Goal: Information Seeking & Learning: Learn about a topic

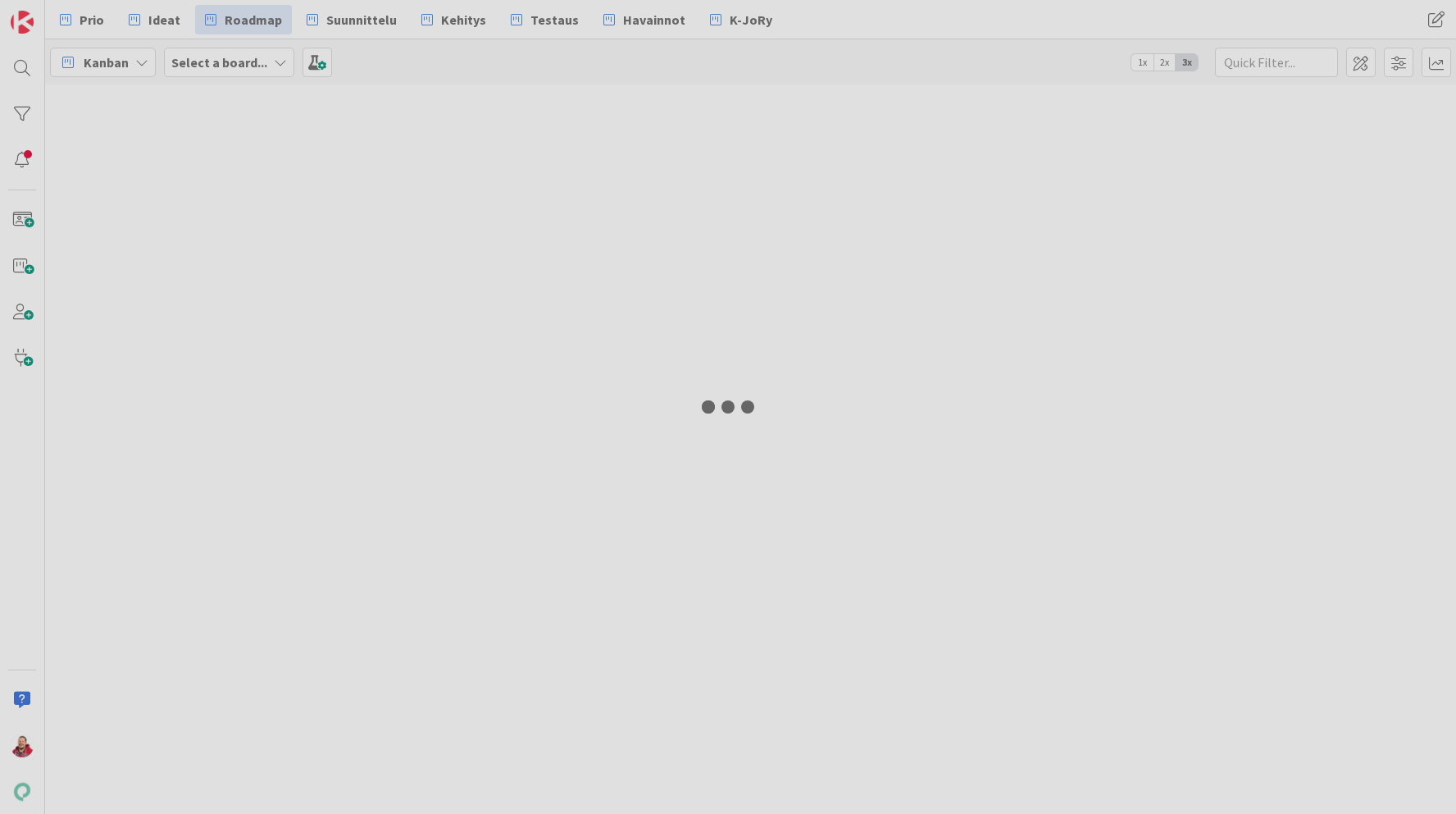
type input "myynnin"
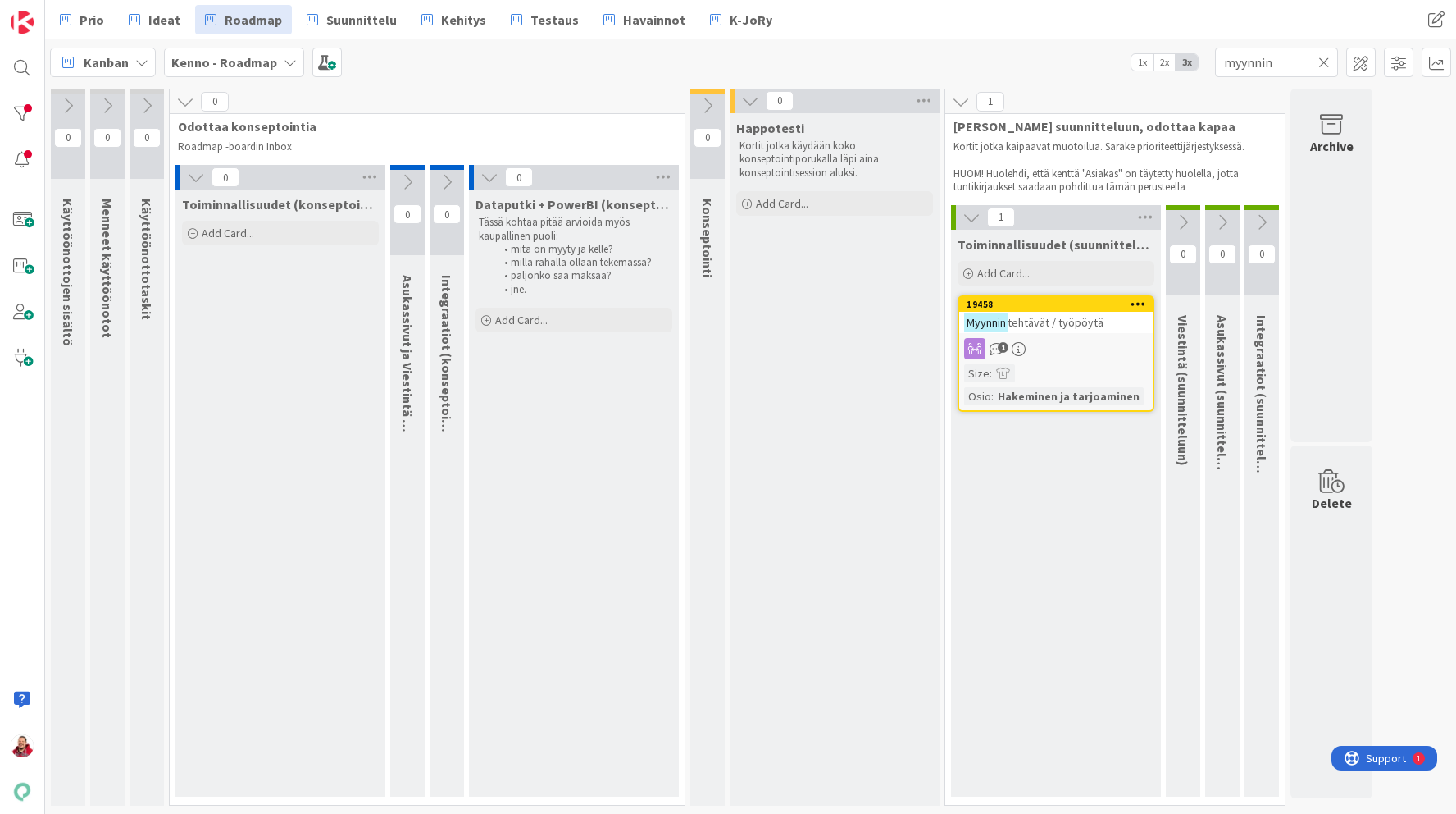
click at [271, 61] on b "Kenno - Roadmap" at bounding box center [224, 63] width 106 height 17
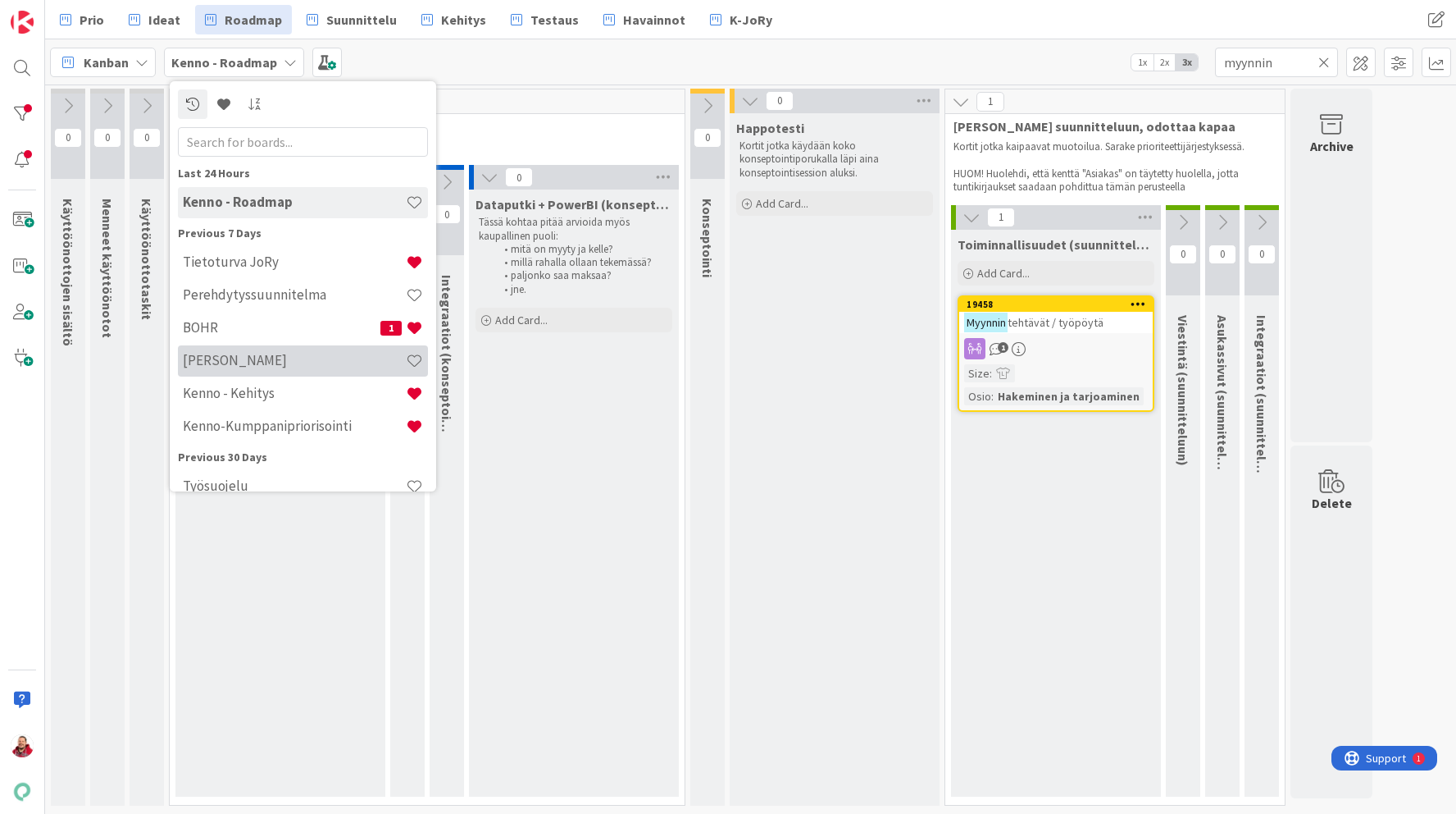
click at [241, 371] on div "[PERSON_NAME]" at bounding box center [303, 361] width 250 height 31
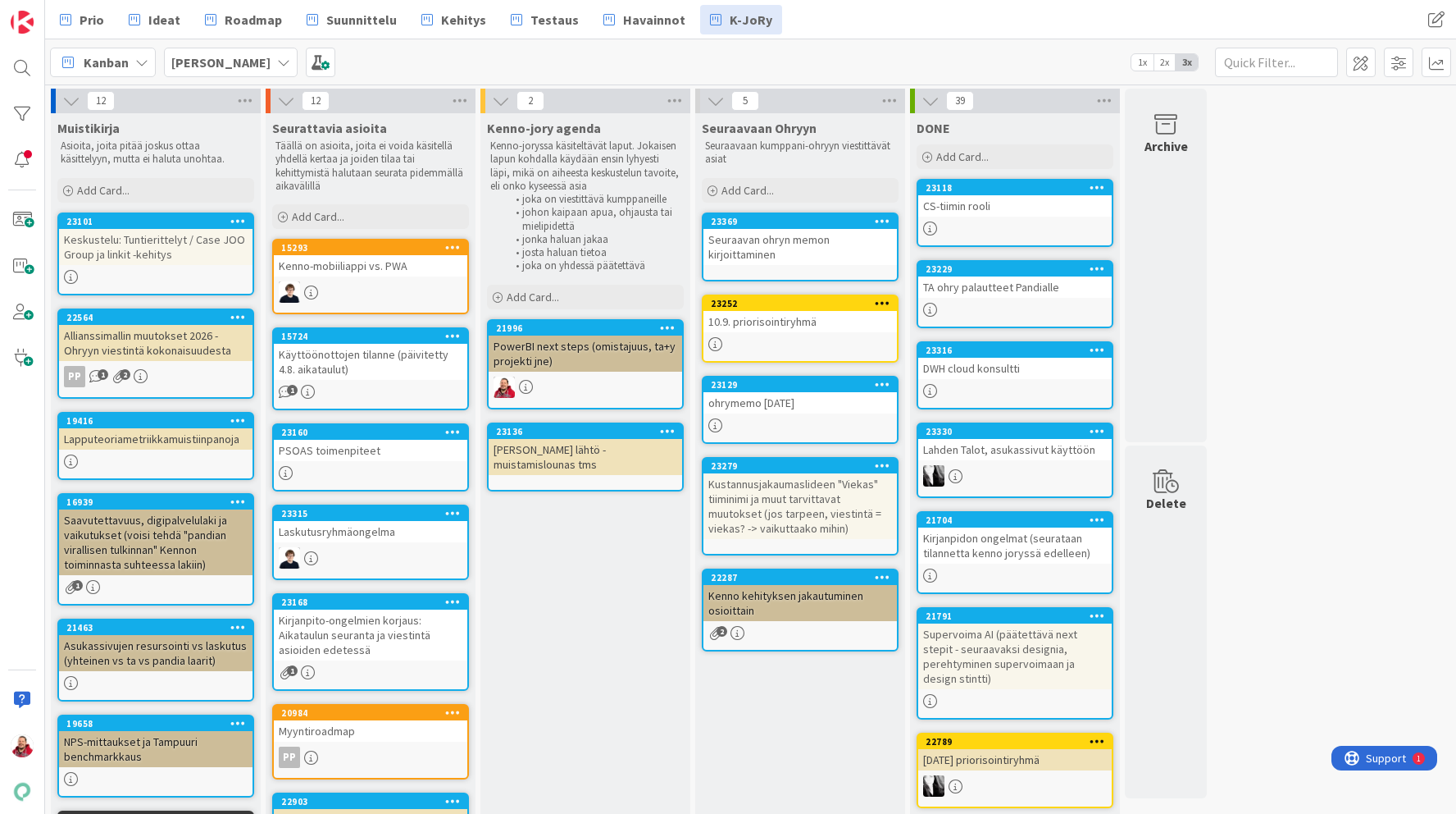
click at [356, 626] on div "Kirjanpito-ongelmien korjaus: Aikataulun seuranta ja viestintä asioiden edetessä" at bounding box center [370, 634] width 194 height 51
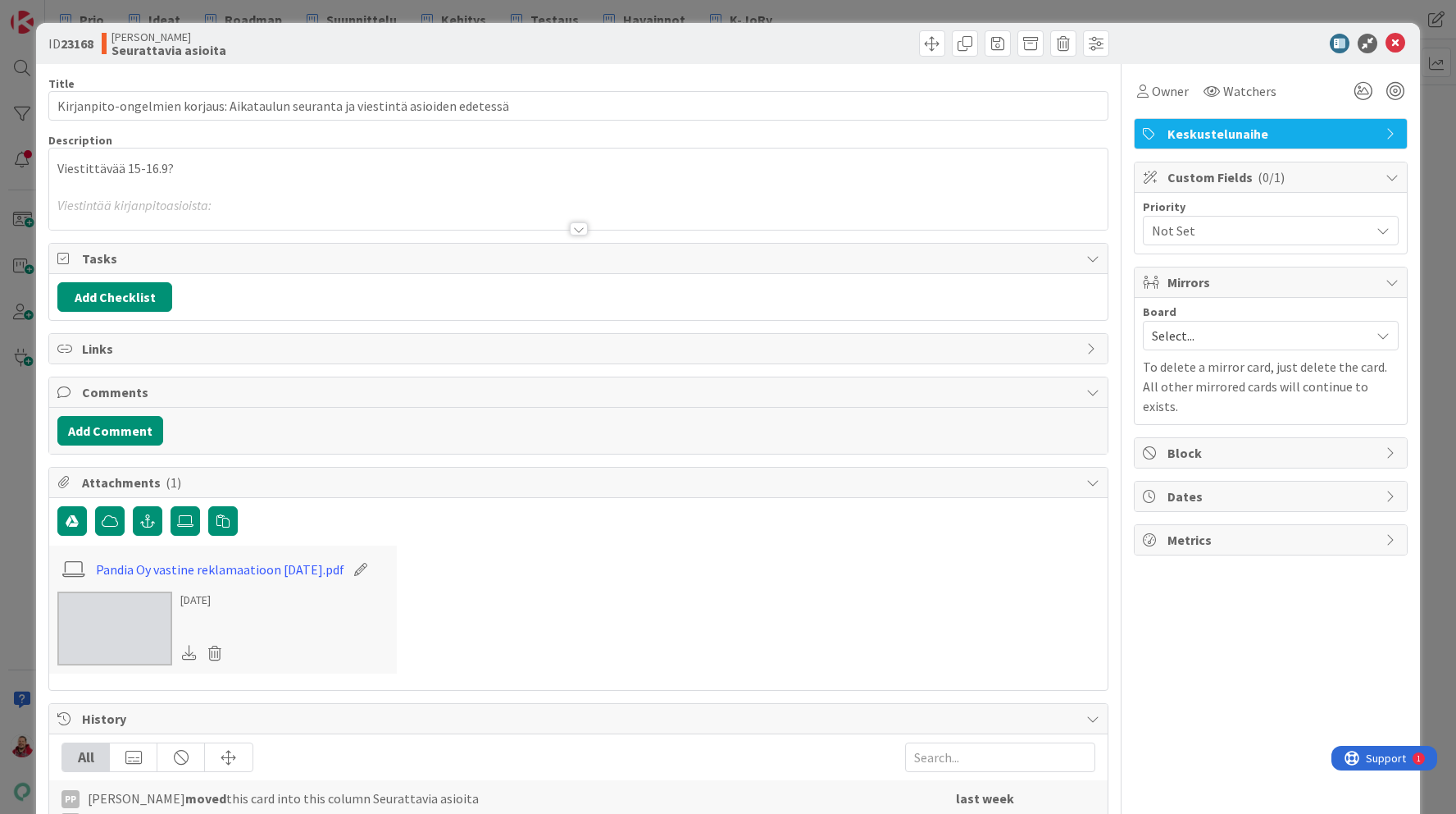
click at [256, 170] on div "Viestittävää 15-16.9? Viestintää kirjanpitoasioista: - Yleisesti ottaen reklama…" at bounding box center [578, 189] width 1058 height 81
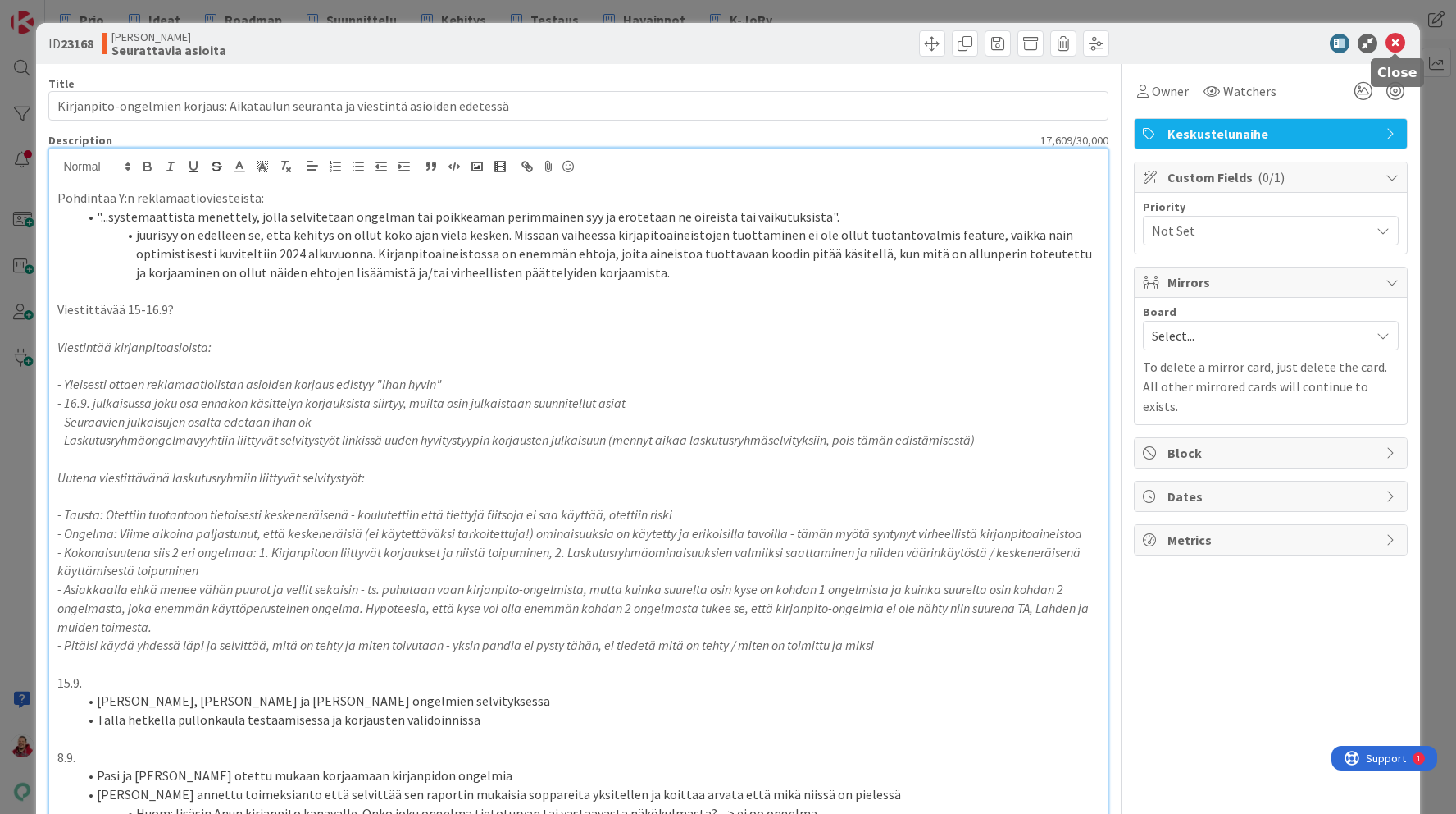
click at [1396, 39] on icon at bounding box center [1395, 43] width 19 height 19
